Goal: Check status: Check status

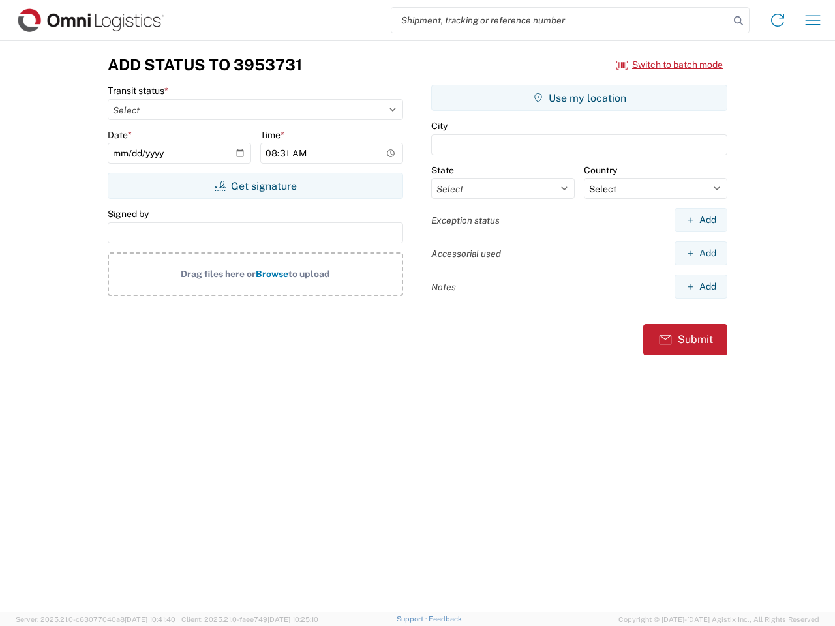
click at [560, 20] on input "search" at bounding box center [560, 20] width 338 height 25
click at [738, 21] on icon at bounding box center [738, 21] width 18 height 18
click at [777, 20] on icon at bounding box center [777, 20] width 21 height 21
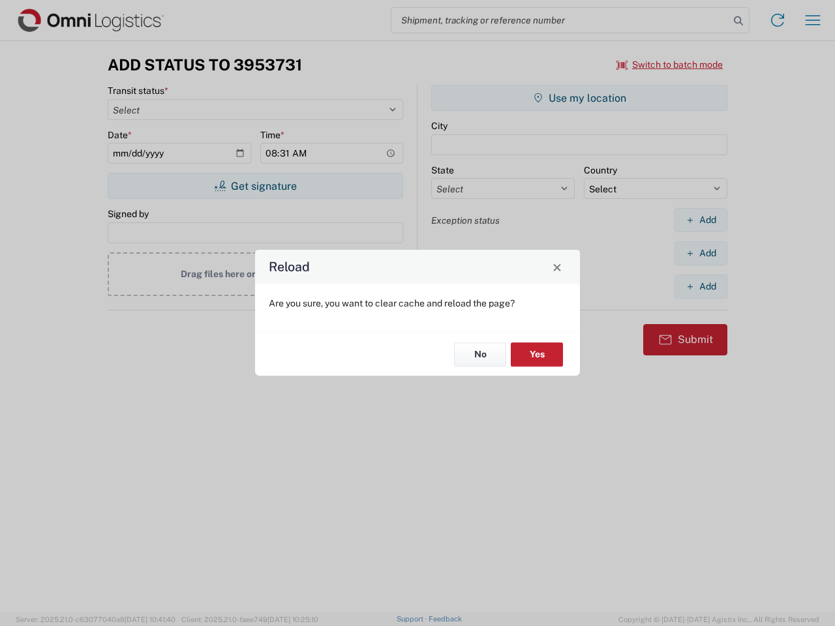
click at [812, 20] on div "Reload Are you sure, you want to clear cache and reload the page? No Yes" at bounding box center [417, 313] width 835 height 626
click at [670, 65] on div "Reload Are you sure, you want to clear cache and reload the page? No Yes" at bounding box center [417, 313] width 835 height 626
click at [255, 186] on div "Reload Are you sure, you want to clear cache and reload the page? No Yes" at bounding box center [417, 313] width 835 height 626
click at [579, 98] on div "Reload Are you sure, you want to clear cache and reload the page? No Yes" at bounding box center [417, 313] width 835 height 626
click at [700, 220] on div "Reload Are you sure, you want to clear cache and reload the page? No Yes" at bounding box center [417, 313] width 835 height 626
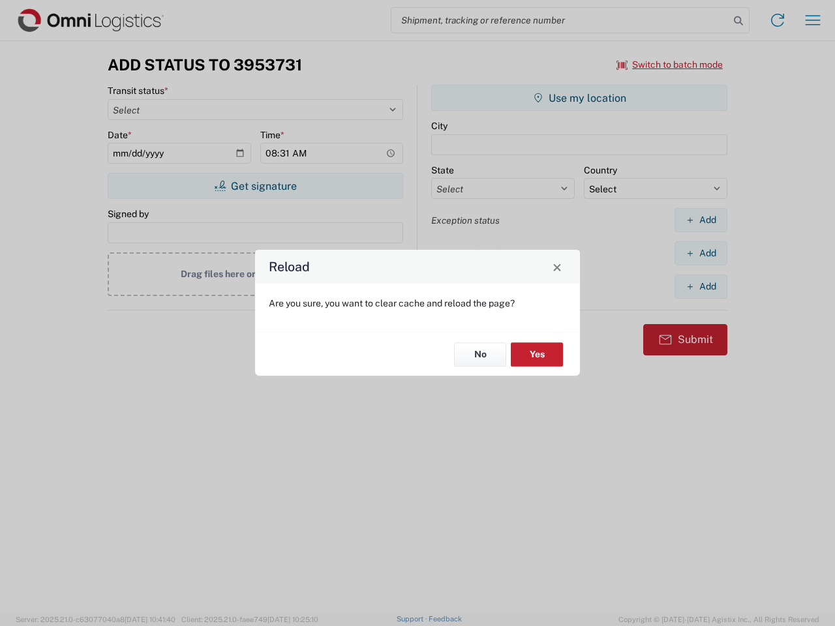
click at [700, 253] on div "Reload Are you sure, you want to clear cache and reload the page? No Yes" at bounding box center [417, 313] width 835 height 626
click at [700, 286] on div "Reload Are you sure, you want to clear cache and reload the page? No Yes" at bounding box center [417, 313] width 835 height 626
